Goal: Task Accomplishment & Management: Complete application form

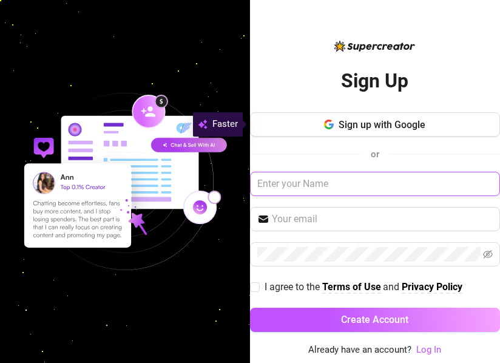
click at [342, 183] on input "text" at bounding box center [375, 184] width 250 height 24
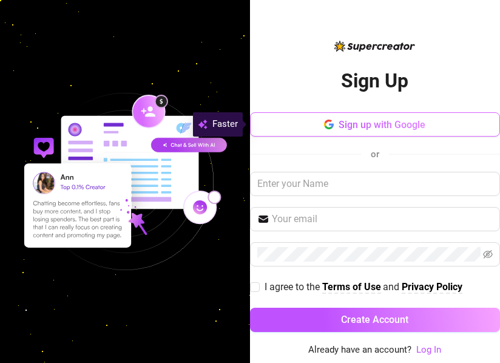
click at [362, 119] on span "Sign up with Google" at bounding box center [381, 125] width 87 height 12
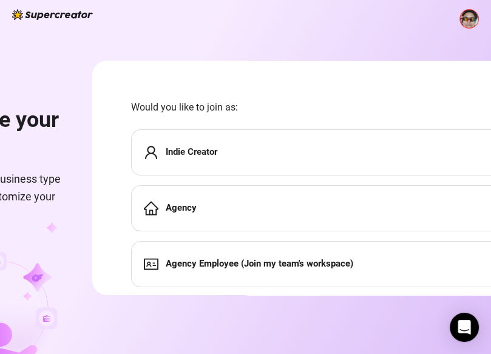
click at [240, 210] on div "Agency" at bounding box center [323, 208] width 385 height 46
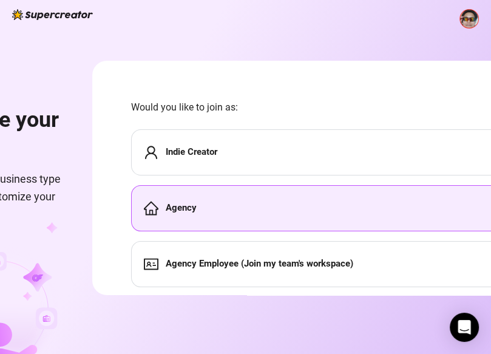
click at [291, 267] on strong "Agency Employee (Join my team's workspace)" at bounding box center [259, 263] width 187 height 11
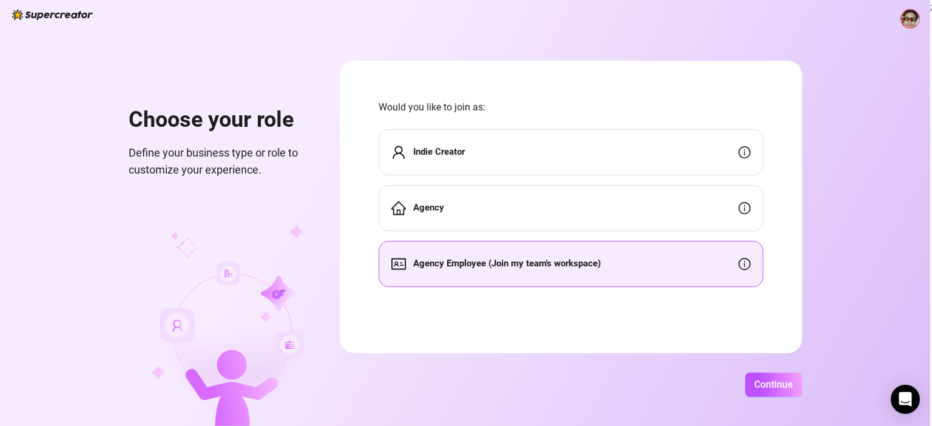
scroll to position [81646, 0]
click at [499, 362] on div "Choose your role Define your business type or role to customize your experience…" at bounding box center [465, 213] width 930 height 426
click at [499, 362] on span "Continue" at bounding box center [773, 384] width 39 height 12
